Goal: Information Seeking & Learning: Find specific fact

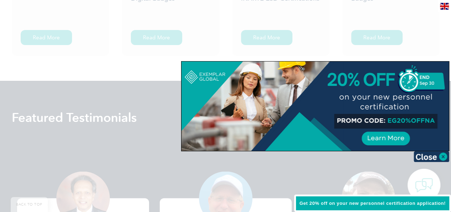
scroll to position [1741, 0]
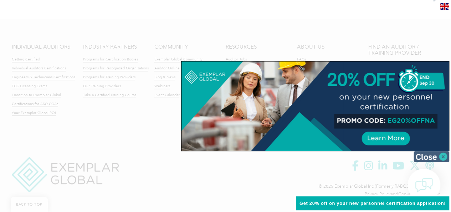
click at [442, 154] on img at bounding box center [432, 156] width 36 height 11
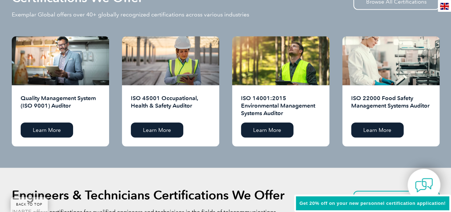
scroll to position [0, 0]
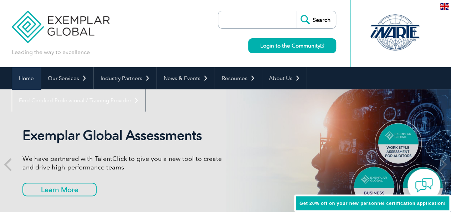
click at [24, 75] on link "Home" at bounding box center [26, 78] width 29 height 22
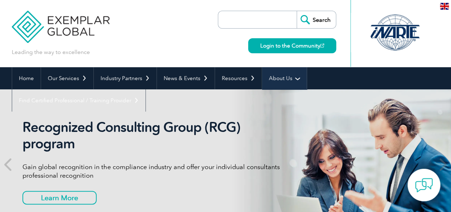
click at [282, 74] on link "About Us" at bounding box center [284, 78] width 45 height 22
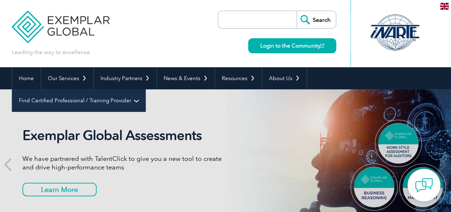
click at [146, 89] on link "Find Certified Professional / Training Provider" at bounding box center [78, 100] width 133 height 22
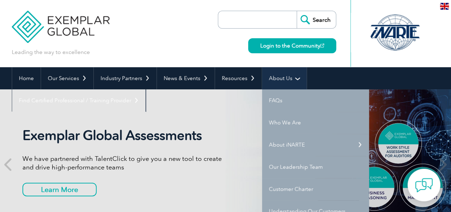
click at [295, 77] on link "About Us" at bounding box center [284, 78] width 45 height 22
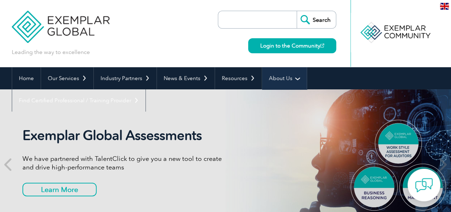
click at [283, 74] on link "About Us" at bounding box center [284, 78] width 45 height 22
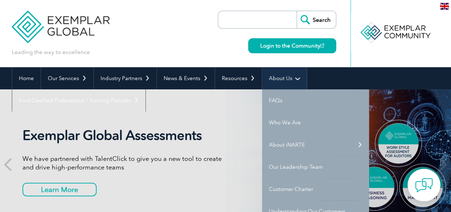
click at [293, 75] on link "About Us" at bounding box center [284, 78] width 45 height 22
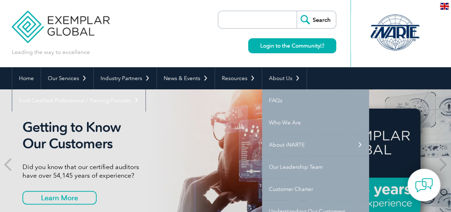
click at [267, 23] on input "search" at bounding box center [259, 19] width 75 height 17
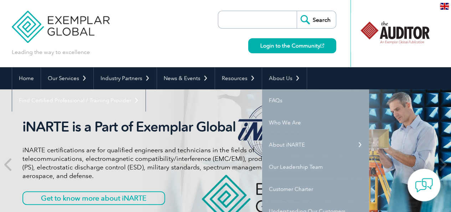
drag, startPoint x: 320, startPoint y: 17, endPoint x: 313, endPoint y: 19, distance: 7.4
click at [320, 17] on input "Search" at bounding box center [316, 19] width 39 height 17
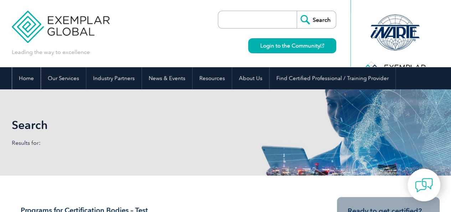
click at [29, 77] on link "Home" at bounding box center [26, 78] width 29 height 22
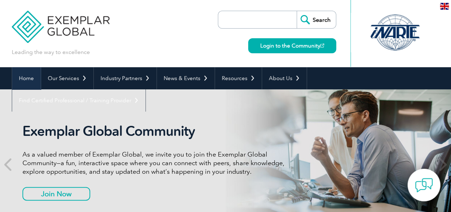
click at [22, 81] on link "Home" at bounding box center [26, 78] width 29 height 22
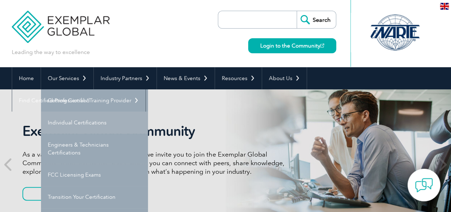
click at [76, 120] on link "Individual Certifications" at bounding box center [94, 122] width 107 height 22
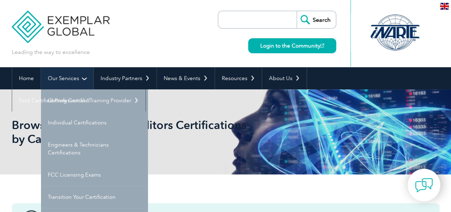
click at [68, 83] on link "Our Services" at bounding box center [67, 78] width 52 height 22
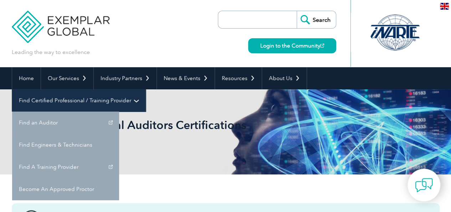
click at [146, 89] on link "Find Certified Professional / Training Provider" at bounding box center [78, 100] width 133 height 22
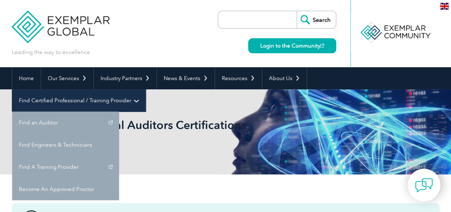
click at [146, 89] on link "Find Certified Professional / Training Provider" at bounding box center [78, 100] width 133 height 22
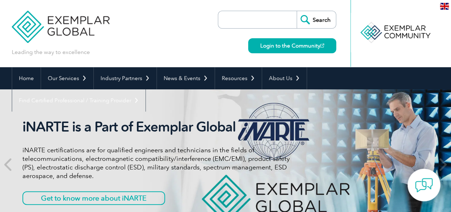
click at [269, 26] on input "search" at bounding box center [259, 19] width 75 height 17
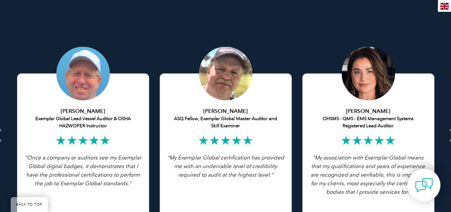
scroll to position [1563, 0]
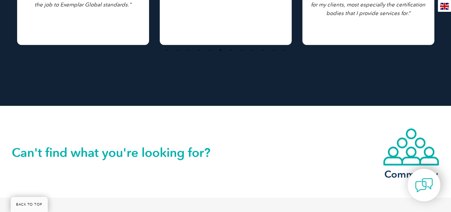
click at [451, 175] on div "Can't find what you're looking for? Community" at bounding box center [225, 152] width 451 height 92
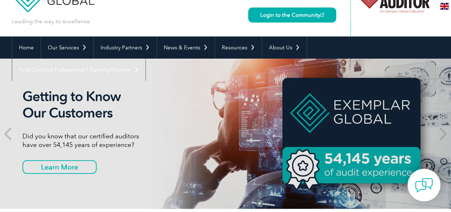
scroll to position [0, 0]
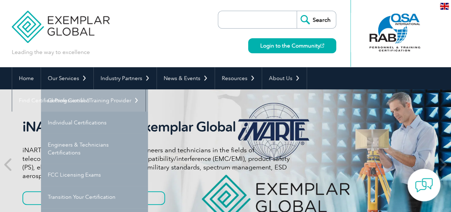
click at [59, 95] on link "Getting Certified" at bounding box center [94, 100] width 107 height 22
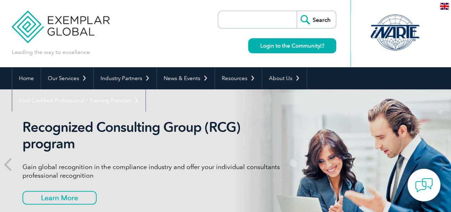
click at [245, 20] on input "search" at bounding box center [259, 19] width 75 height 17
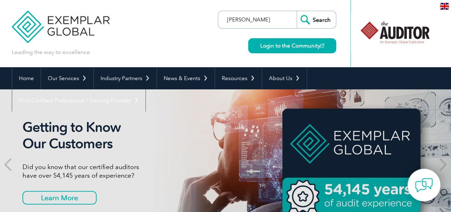
type input "[PERSON_NAME]"
click at [297, 11] on input "Search" at bounding box center [316, 19] width 39 height 17
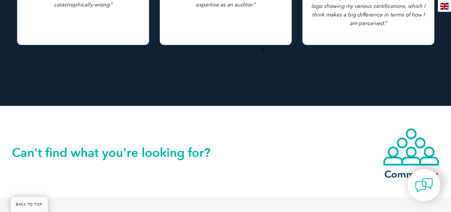
scroll to position [1741, 0]
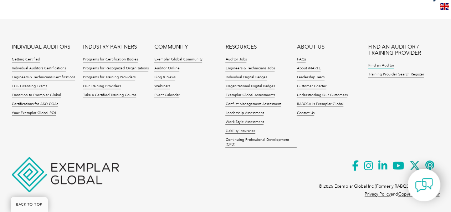
click at [382, 64] on link "Find an Auditor" at bounding box center [381, 65] width 26 height 5
click at [380, 66] on link "Find an Auditor" at bounding box center [381, 65] width 26 height 5
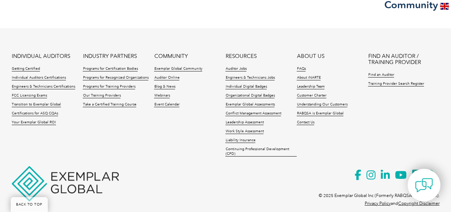
scroll to position [1034, 0]
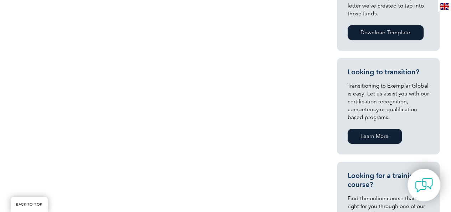
scroll to position [357, 0]
